Goal: Complete application form

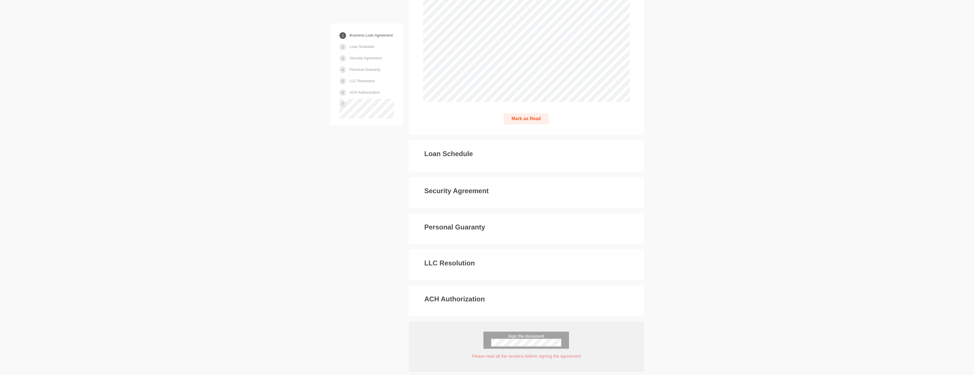
scroll to position [1287, 0]
click at [497, 296] on div "ACH Authorization" at bounding box center [526, 301] width 207 height 10
click at [524, 354] on p "Please read all the sections before signing the agreement" at bounding box center [526, 357] width 211 height 6
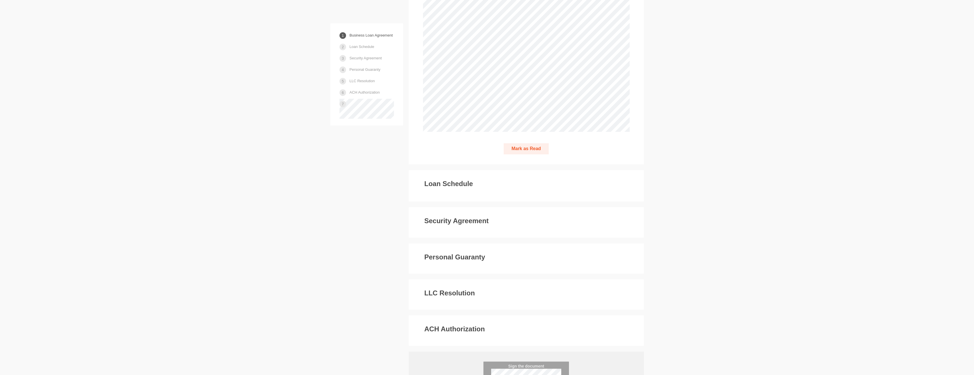
click at [515, 143] on button "Mark as Read" at bounding box center [526, 148] width 45 height 11
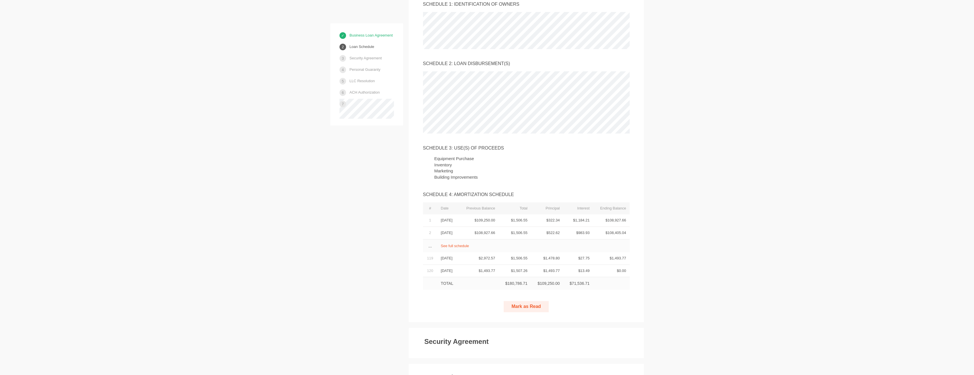
scroll to position [1443, 0]
click at [521, 304] on button "Mark as Read" at bounding box center [526, 309] width 45 height 11
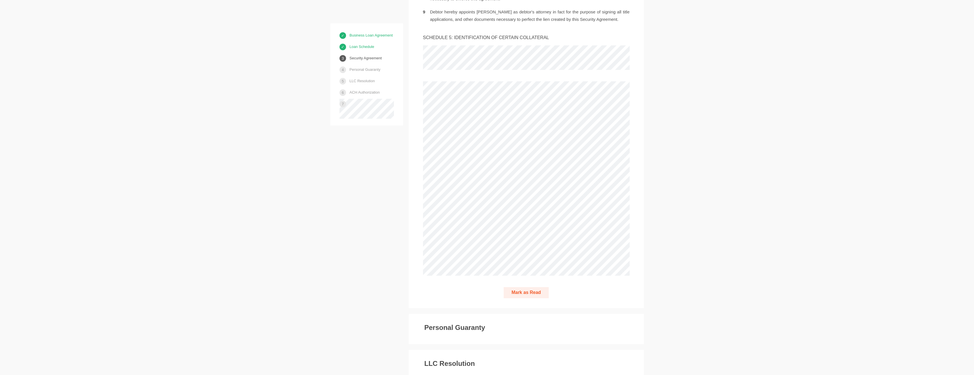
click at [530, 287] on button "Mark as Read" at bounding box center [526, 292] width 45 height 11
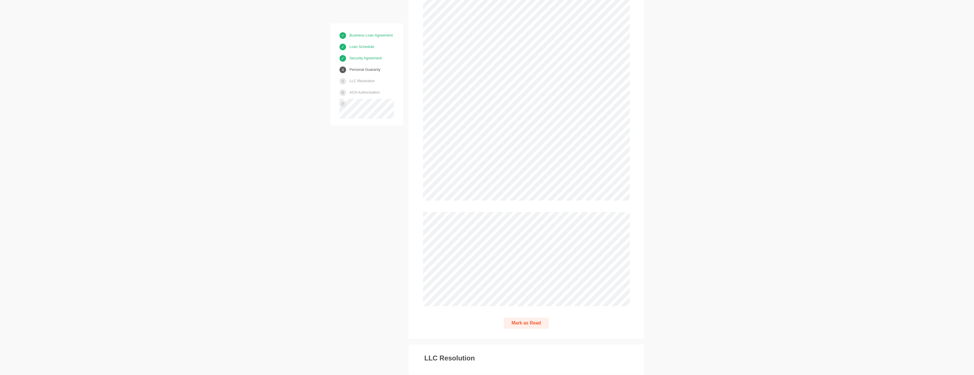
scroll to position [3706, 0]
click at [514, 310] on button "Mark as Read" at bounding box center [526, 315] width 45 height 11
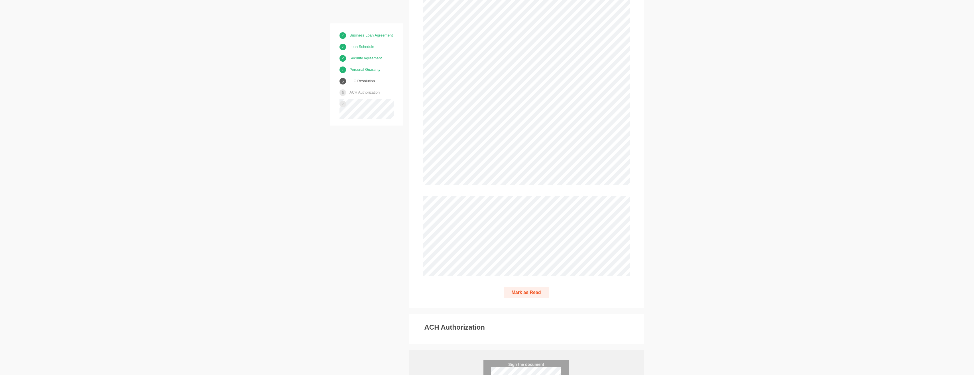
click at [535, 287] on button "Mark as Read" at bounding box center [526, 292] width 45 height 11
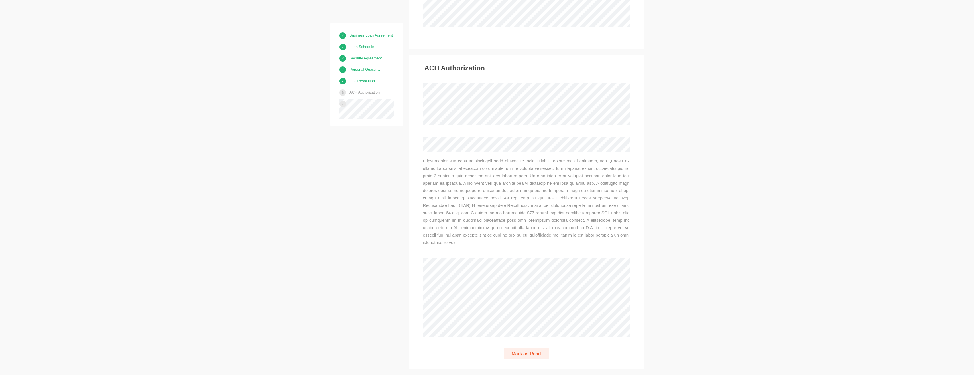
scroll to position [4594, 0]
click at [538, 347] on button "Mark as Read" at bounding box center [526, 352] width 45 height 11
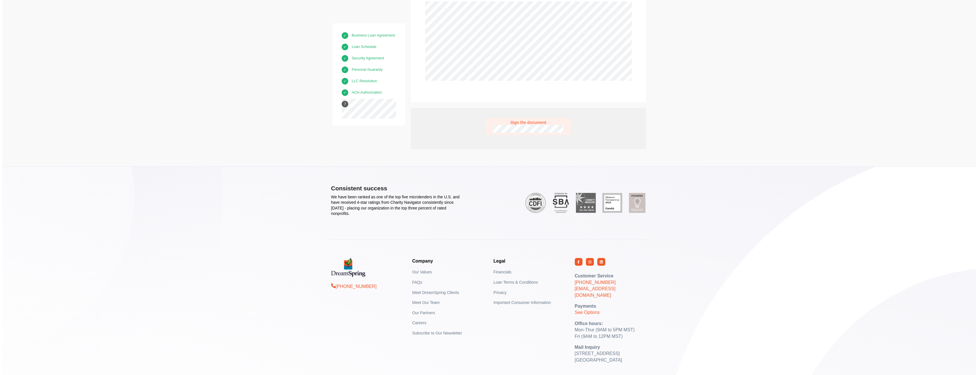
scroll to position [4850, 0]
click at [515, 116] on button "Sign the document" at bounding box center [526, 124] width 86 height 17
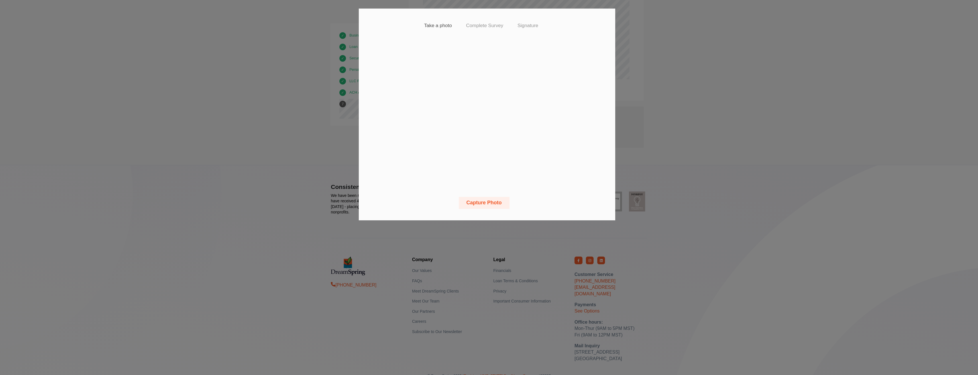
click at [484, 201] on button "Capture Photo" at bounding box center [484, 203] width 51 height 12
click at [486, 200] on button "Capture Photo" at bounding box center [484, 203] width 51 height 12
click at [487, 201] on button "Capture Photo" at bounding box center [484, 203] width 51 height 12
click at [484, 200] on button "Capture Photo" at bounding box center [484, 203] width 51 height 12
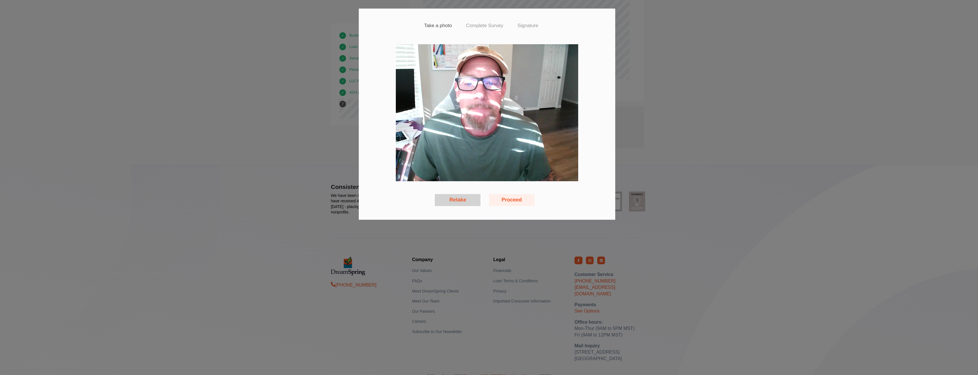
click at [511, 200] on button "Proceed" at bounding box center [512, 200] width 46 height 12
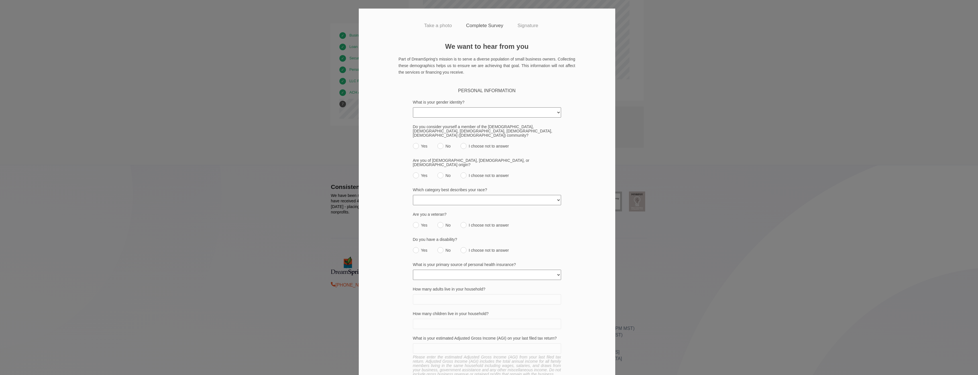
click at [556, 112] on select "[DEMOGRAPHIC_DATA] [DEMOGRAPHIC_DATA] [DEMOGRAPHIC_DATA] [DEMOGRAPHIC_DATA]/Thi…" at bounding box center [487, 112] width 148 height 10
select select "[DEMOGRAPHIC_DATA]"
click at [413, 107] on select "[DEMOGRAPHIC_DATA] [DEMOGRAPHIC_DATA] [DEMOGRAPHIC_DATA] [DEMOGRAPHIC_DATA]/Thi…" at bounding box center [487, 112] width 148 height 10
click at [438, 143] on input "No" at bounding box center [441, 146] width 6 height 6
radio input "true"
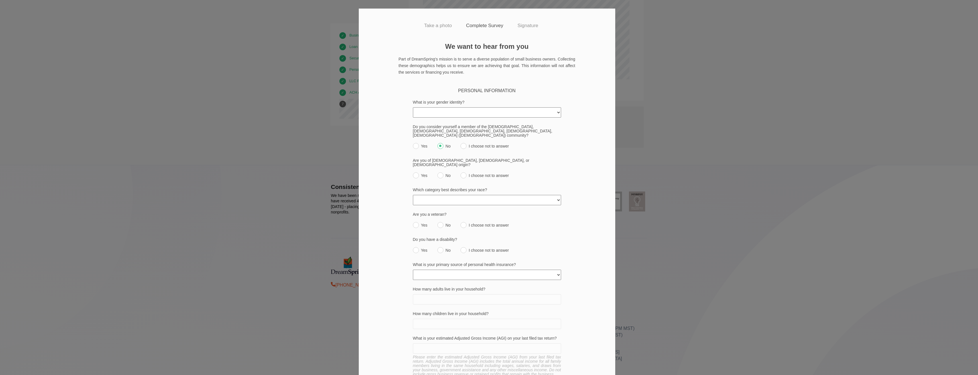
click at [438, 172] on input "No" at bounding box center [441, 175] width 6 height 6
radio input "true"
click at [557, 195] on select "[DEMOGRAPHIC_DATA] or [US_STATE][DEMOGRAPHIC_DATA] Black or [DEMOGRAPHIC_DATA] …" at bounding box center [487, 200] width 148 height 10
select select "white"
click at [413, 195] on select "[DEMOGRAPHIC_DATA] or [US_STATE][DEMOGRAPHIC_DATA] Black or [DEMOGRAPHIC_DATA] …" at bounding box center [487, 200] width 148 height 10
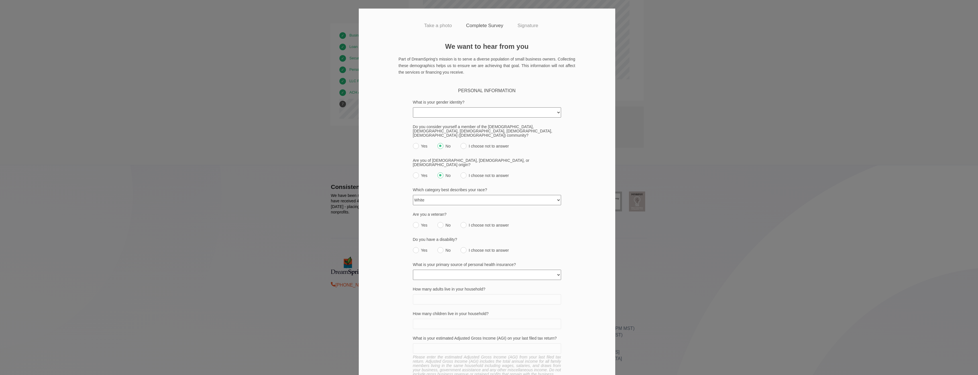
click at [438, 222] on input "No" at bounding box center [441, 225] width 6 height 6
radio input "true"
click at [438, 247] on input "No" at bounding box center [441, 250] width 6 height 6
radio input "true"
click at [554, 269] on select "None Private policy My business Medicaid/Medicare Other state funded Another jo…" at bounding box center [487, 274] width 148 height 10
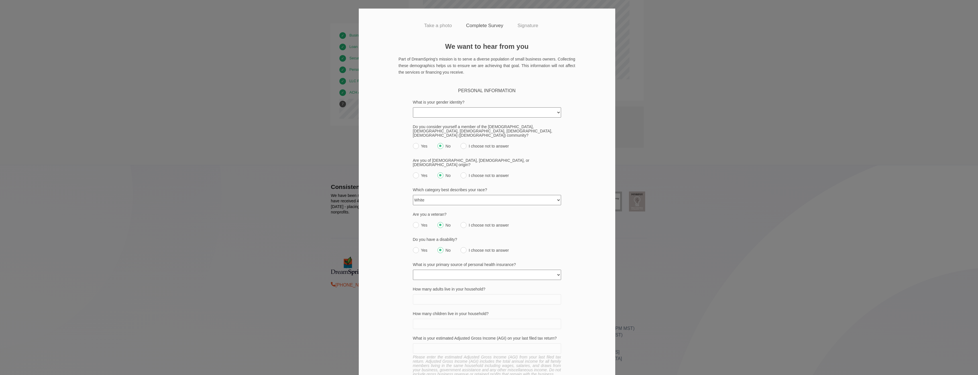
select select "private_policy"
click at [413, 269] on select "None Private policy My business Medicaid/Medicare Other state funded Another jo…" at bounding box center [487, 274] width 148 height 10
click at [452, 294] on input "How many adults live in your household?" at bounding box center [487, 299] width 148 height 10
type input "2"
click at [440, 318] on input "How many children live in your household?" at bounding box center [487, 323] width 148 height 10
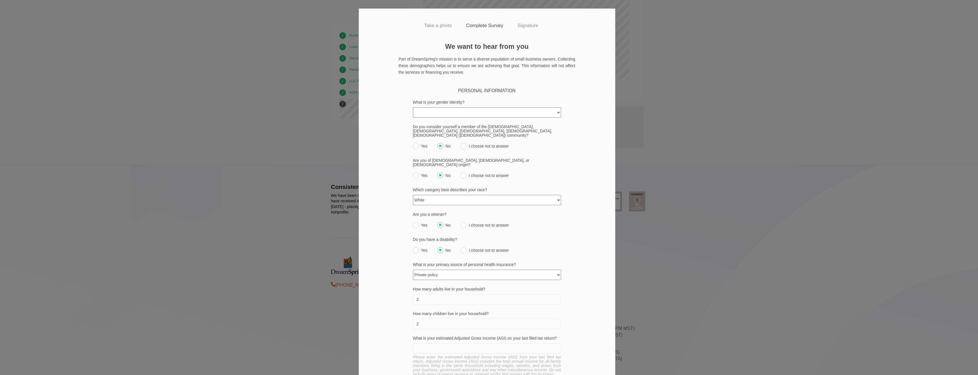
type input "2"
click at [439, 343] on input "What is your estimated Adjusted Gross Income (AGI) on your last filed tax retur…" at bounding box center [487, 348] width 148 height 10
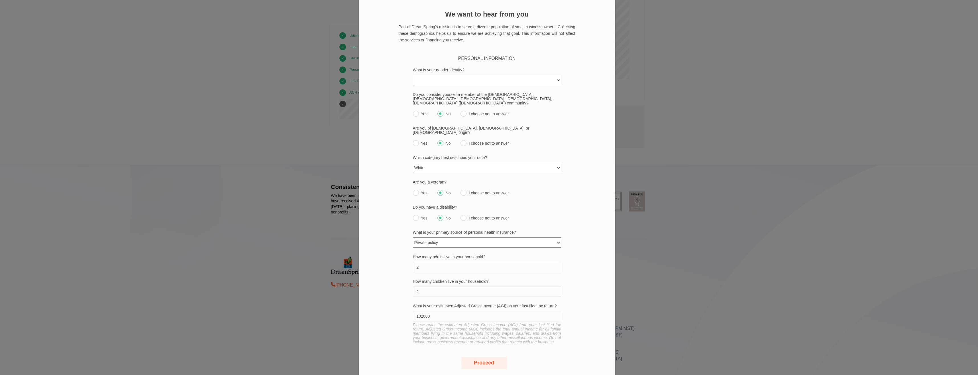
scroll to position [36, 0]
type input "102000"
click at [487, 352] on button "Proceed" at bounding box center [484, 358] width 46 height 12
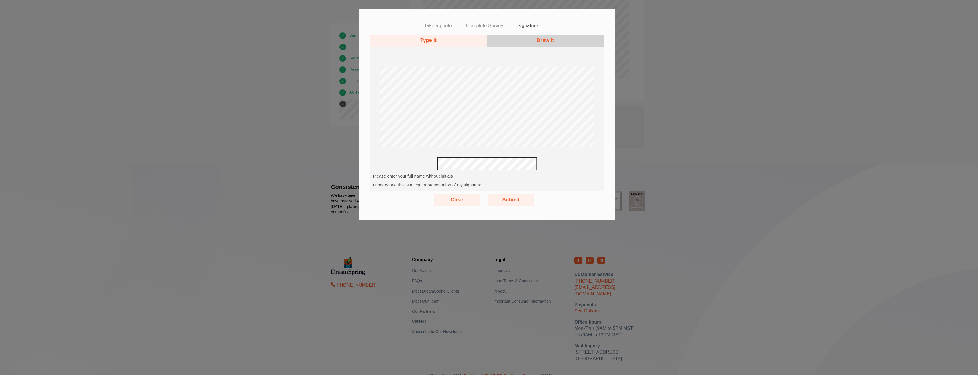
scroll to position [0, 0]
click at [423, 38] on button "Type It" at bounding box center [428, 40] width 117 height 12
click at [501, 201] on button "Submit" at bounding box center [511, 200] width 46 height 12
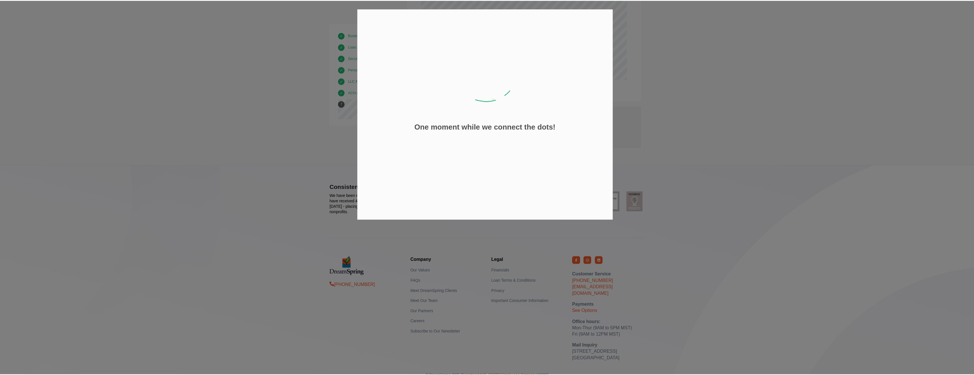
scroll to position [4833, 0]
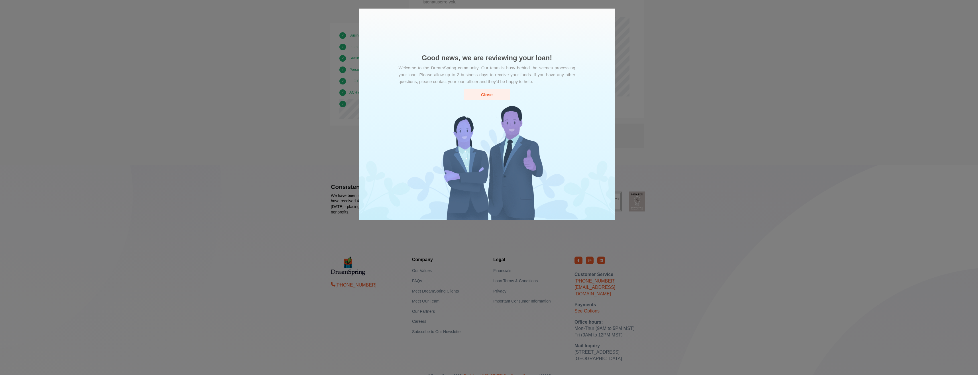
click at [481, 95] on button "Close" at bounding box center [487, 94] width 46 height 11
